Goal: Task Accomplishment & Management: Use online tool/utility

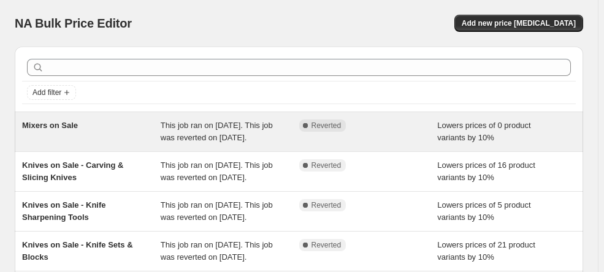
click at [101, 136] on div "Mixers on Sale" at bounding box center [91, 132] width 139 height 25
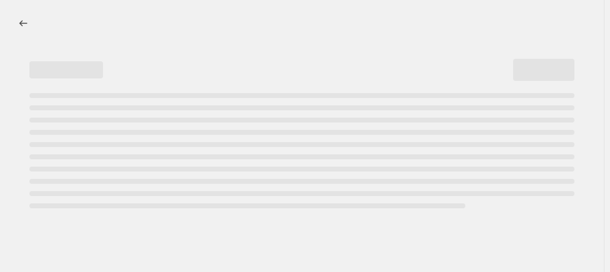
select select "percentage"
select select "no_change"
select select "product_status"
select select "tag"
select select "not_equal"
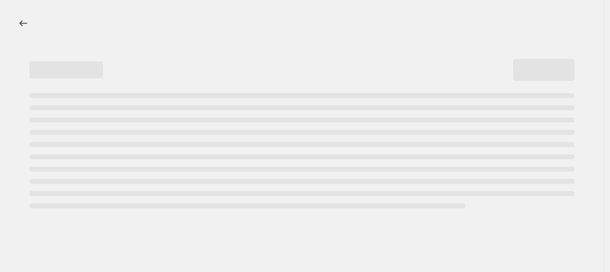
select select "inventory_quantity"
select select ">"
select select "collection"
select select "tag"
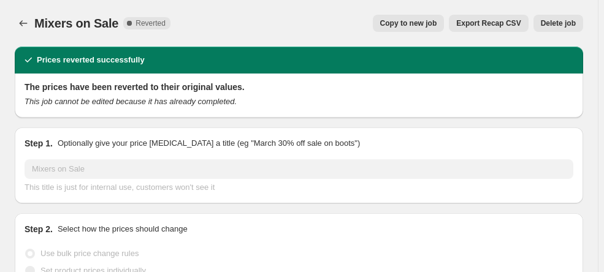
click at [437, 20] on span "Copy to new job" at bounding box center [408, 23] width 57 height 10
select select "percentage"
select select "no_change"
select select "product_status"
select select "tag"
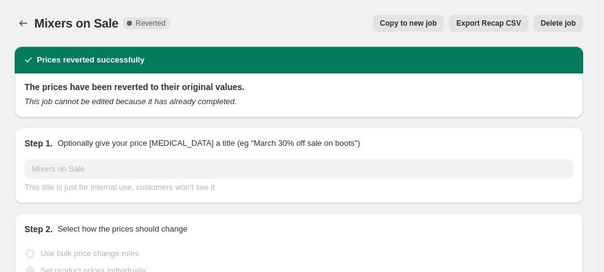
select select "not_equal"
select select "inventory_quantity"
select select ">"
select select "collection"
select select "tag"
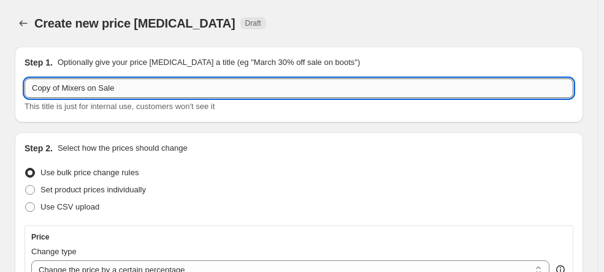
click at [182, 86] on input "Copy of Mixers on Sale" at bounding box center [299, 89] width 549 height 20
paste input "text"
paste input "Summer Blowout - Chef Tools & More"
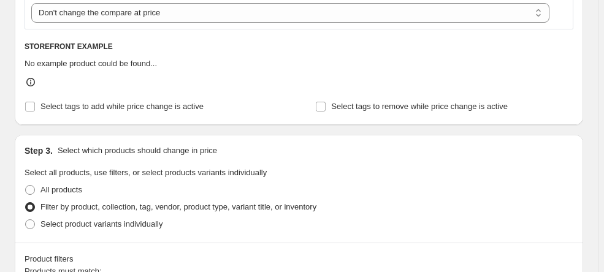
scroll to position [554, 0]
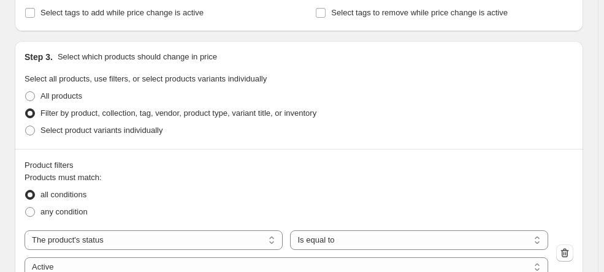
type input "Summer Blowout - Chef Tools & More"
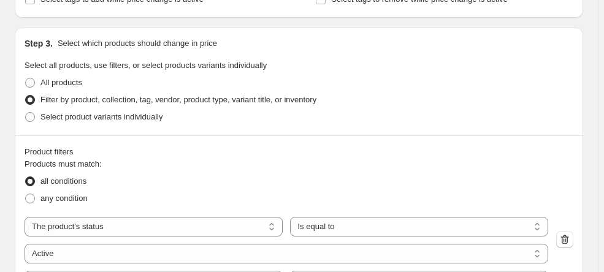
drag, startPoint x: 137, startPoint y: 137, endPoint x: 123, endPoint y: 165, distance: 31.3
click at [123, 165] on fieldset "Products must match: all conditions any condition" at bounding box center [299, 182] width 549 height 49
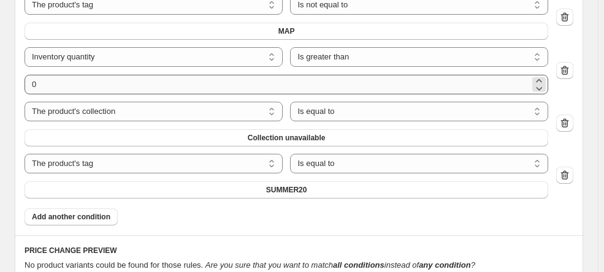
scroll to position [937, 0]
click at [388, 134] on button "Collection unavailable" at bounding box center [287, 137] width 524 height 17
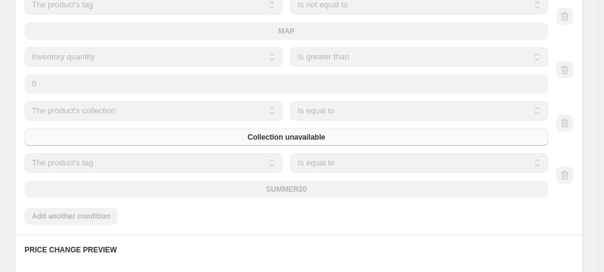
scroll to position [1032, 0]
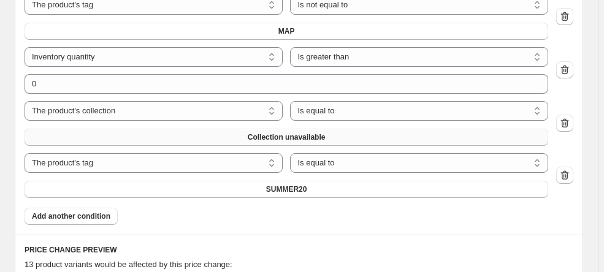
click at [337, 139] on button "Collection unavailable" at bounding box center [287, 137] width 524 height 17
click at [566, 121] on icon "button" at bounding box center [565, 123] width 12 height 12
select select "tag"
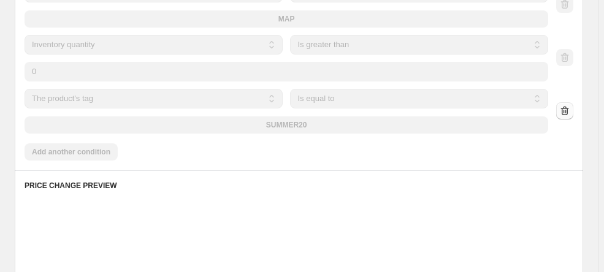
scroll to position [1020, 0]
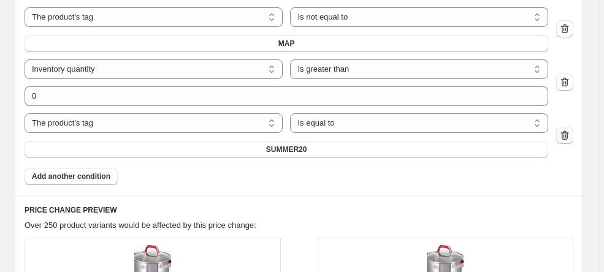
click at [564, 129] on icon "button" at bounding box center [565, 135] width 12 height 12
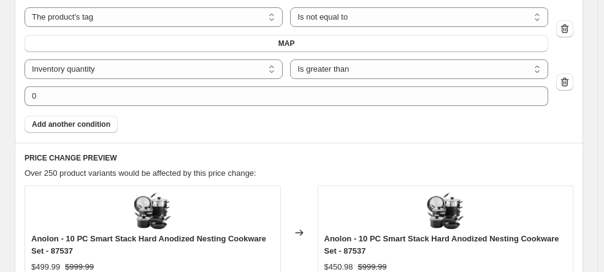
scroll to position [1032, 0]
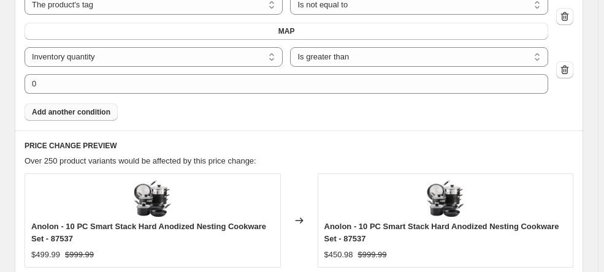
click at [91, 110] on span "Add another condition" at bounding box center [71, 112] width 79 height 10
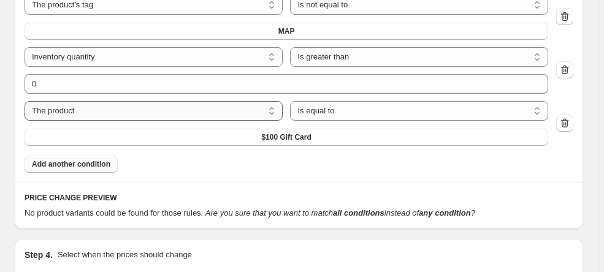
click at [196, 111] on select "The product The product's collection The product's tag The product's vendor The…" at bounding box center [154, 111] width 258 height 20
select select "collection"
click at [242, 108] on select "The product The product's collection The product's tag The product's vendor The…" at bounding box center [154, 111] width 258 height 20
click at [333, 102] on select "Is equal to Is not equal to" at bounding box center [419, 111] width 258 height 20
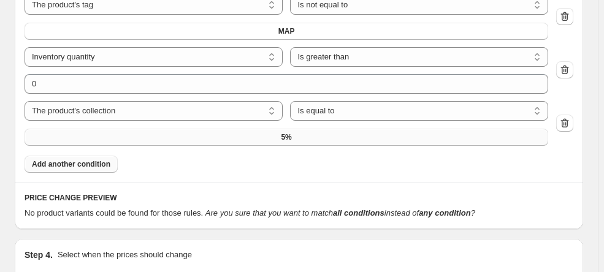
click at [287, 135] on span "5%" at bounding box center [286, 138] width 10 height 10
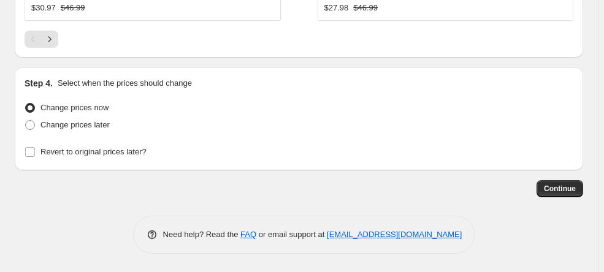
scroll to position [1713, 0]
click at [93, 129] on span "Change prices later" at bounding box center [74, 124] width 69 height 9
click at [26, 121] on input "Change prices later" at bounding box center [25, 120] width 1 height 1
radio input "true"
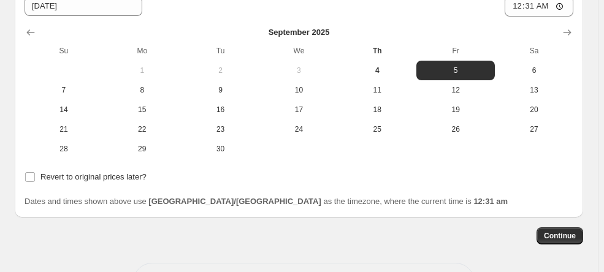
scroll to position [1873, 0]
click at [126, 181] on span "Revert to original prices later?" at bounding box center [93, 176] width 106 height 9
click at [35, 182] on input "Revert to original prices later?" at bounding box center [30, 177] width 10 height 10
checkbox input "true"
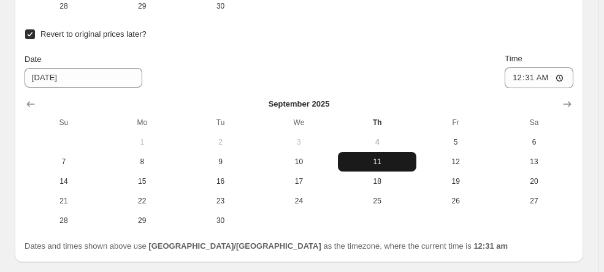
scroll to position [2016, 0]
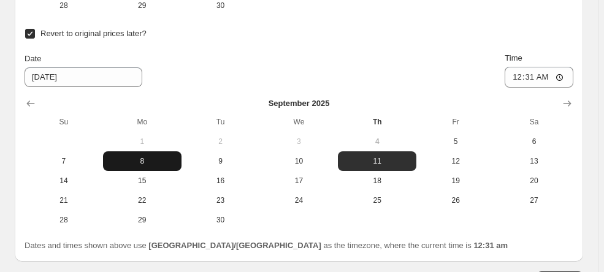
click at [158, 166] on span "8" at bounding box center [142, 161] width 69 height 10
type input "9/8/2025"
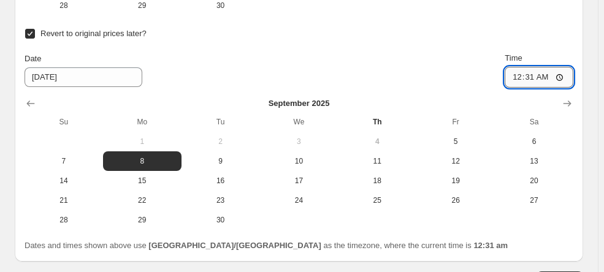
click at [535, 87] on input "00:31" at bounding box center [539, 77] width 69 height 21
type input "11:55"
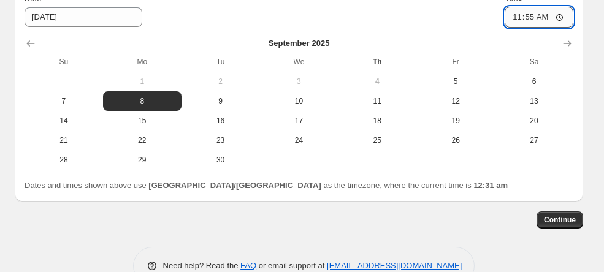
scroll to position [2077, 0]
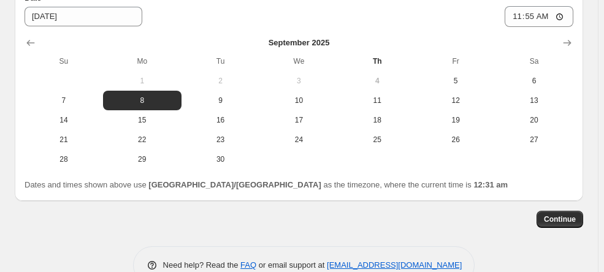
click at [344, 228] on div "Continue" at bounding box center [299, 219] width 569 height 17
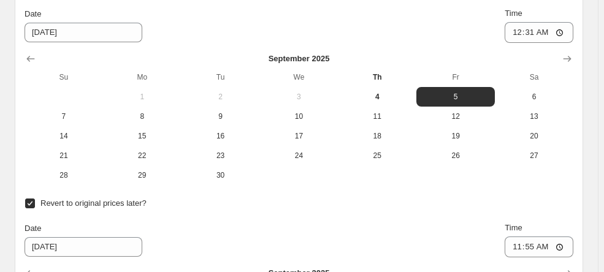
scroll to position [1846, 0]
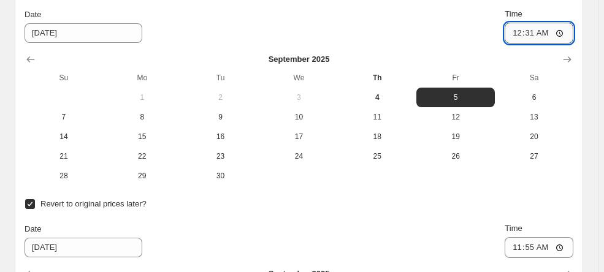
click at [531, 42] on input "00:31" at bounding box center [539, 33] width 69 height 21
type input "06:30"
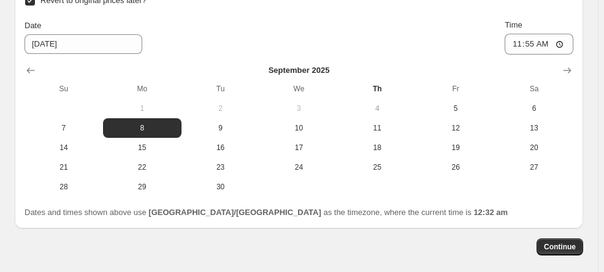
scroll to position [2055, 0]
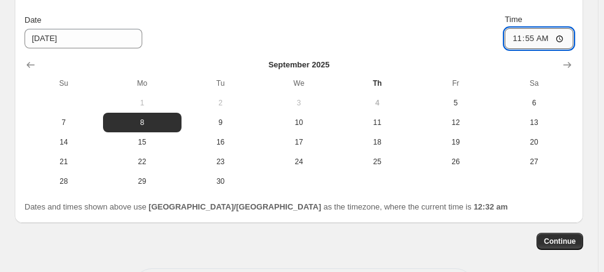
click at [533, 49] on input "11:55" at bounding box center [539, 38] width 69 height 21
click at [533, 49] on input "02:29" at bounding box center [539, 38] width 69 height 21
type input "14:29"
click at [490, 37] on div "Date 9/8/2025 Time 14:29" at bounding box center [299, 31] width 549 height 36
click at [563, 49] on input "14:29" at bounding box center [539, 38] width 69 height 21
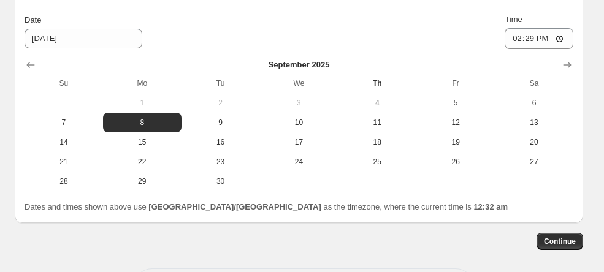
click at [456, 40] on div "Date 9/8/2025 Time 14:29" at bounding box center [299, 31] width 549 height 36
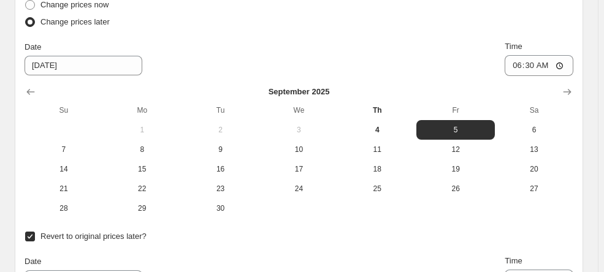
scroll to position [1812, 0]
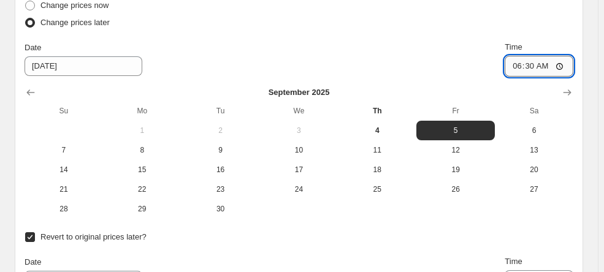
click at [534, 77] on input "06:30" at bounding box center [539, 66] width 69 height 21
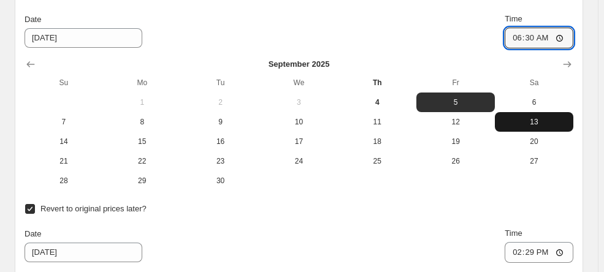
scroll to position [1841, 0]
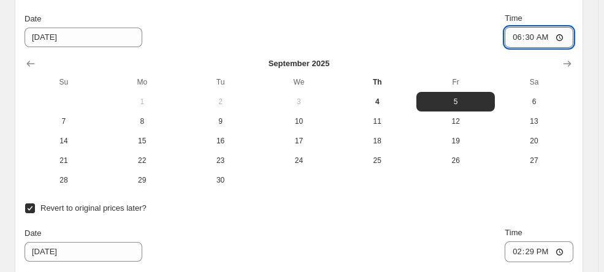
click at [567, 48] on input "06:30" at bounding box center [539, 37] width 69 height 21
type input "18:30"
click at [472, 23] on div "Date 9/5/2025 Time 18:30" at bounding box center [299, 30] width 549 height 36
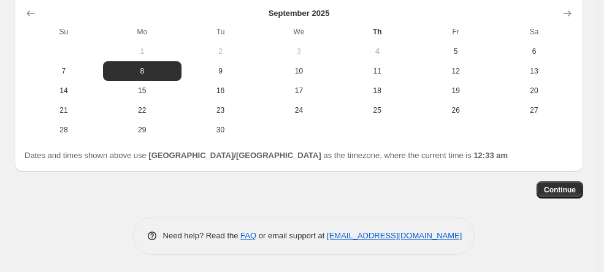
scroll to position [2107, 0]
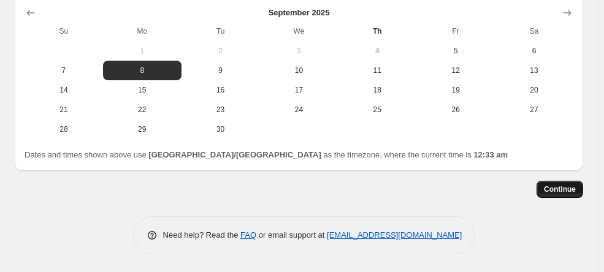
click at [555, 194] on span "Continue" at bounding box center [560, 190] width 32 height 10
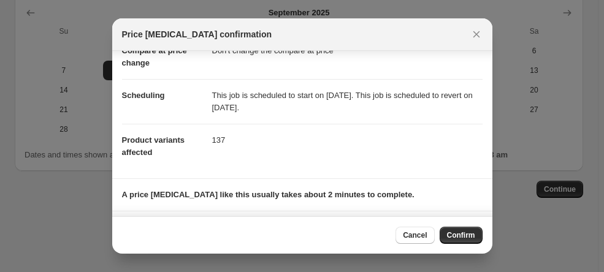
scroll to position [93, 0]
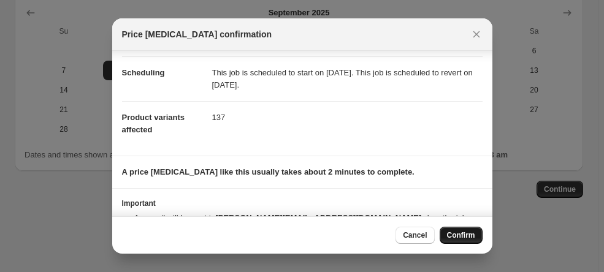
click at [447, 234] on span "Confirm" at bounding box center [461, 236] width 28 height 10
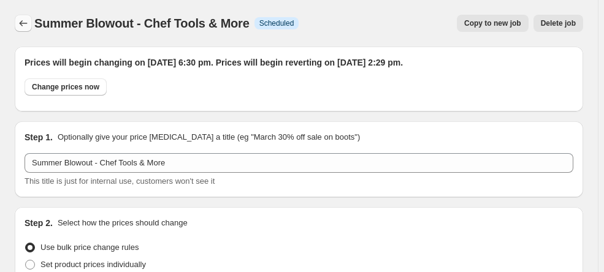
click at [27, 25] on icon "Price change jobs" at bounding box center [23, 23] width 12 height 12
